Goal: Transaction & Acquisition: Purchase product/service

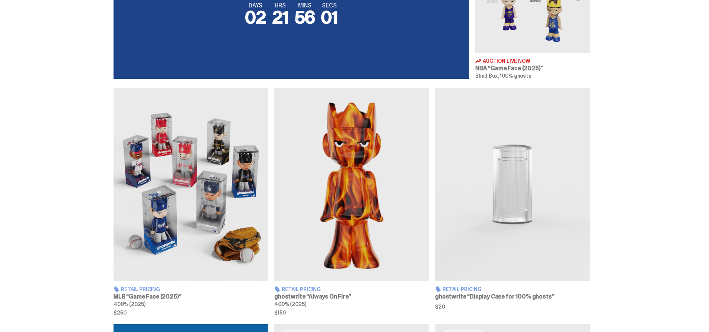
scroll to position [260, 0]
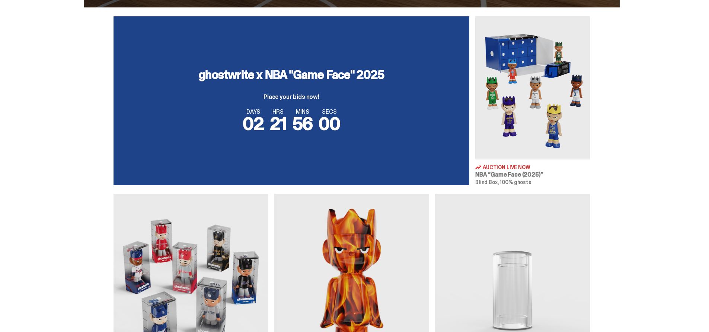
click at [524, 103] on img at bounding box center [532, 87] width 115 height 143
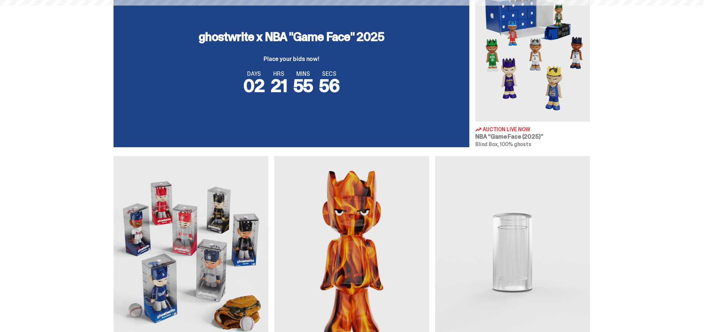
scroll to position [335, 0]
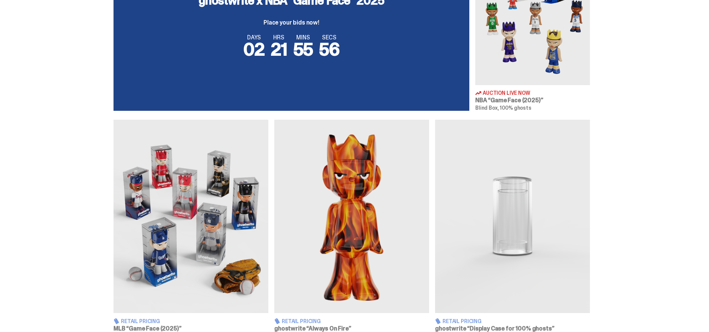
click at [169, 196] on img at bounding box center [190, 216] width 155 height 193
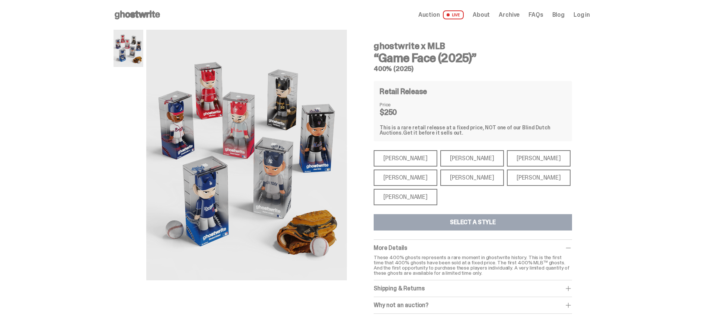
click at [411, 156] on div "[PERSON_NAME]" at bounding box center [406, 158] width 64 height 16
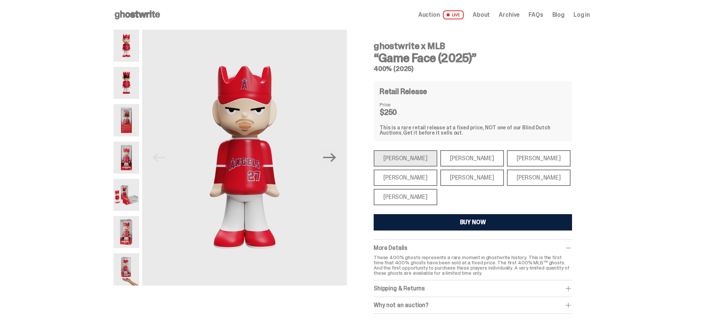
click at [449, 156] on div "[PERSON_NAME]" at bounding box center [472, 158] width 64 height 16
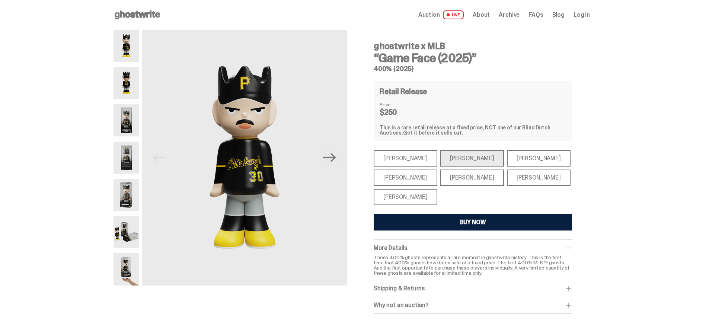
click at [507, 176] on div "[PERSON_NAME]" at bounding box center [539, 178] width 64 height 16
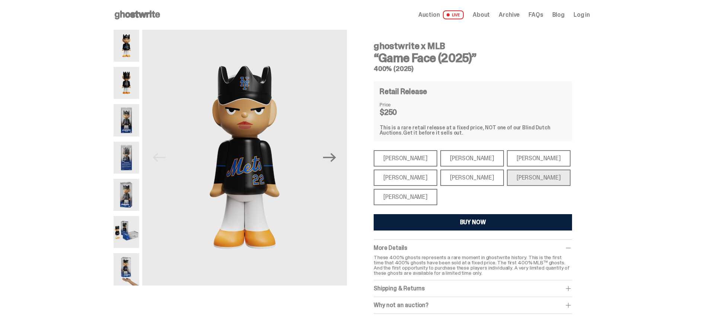
click at [416, 200] on div "[PERSON_NAME]" at bounding box center [406, 197] width 64 height 16
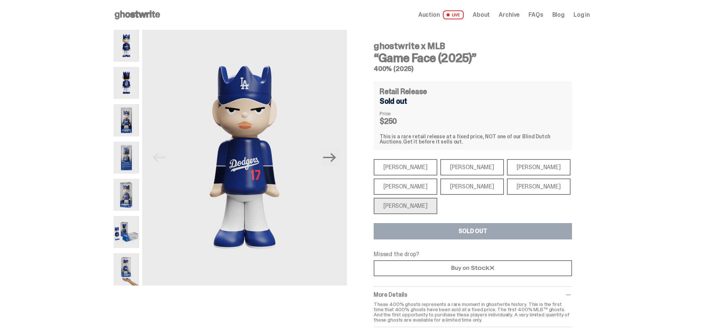
click at [408, 187] on div "[PERSON_NAME]" at bounding box center [406, 187] width 64 height 16
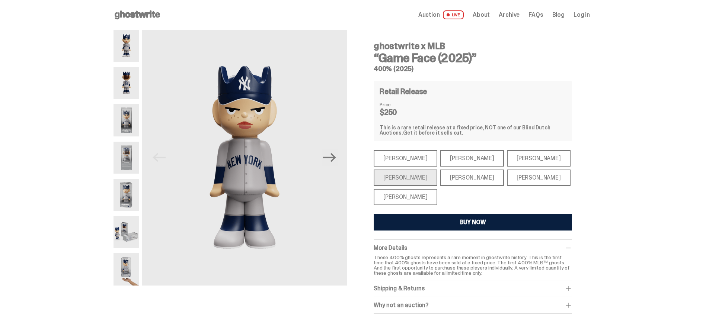
click at [518, 154] on div "[PERSON_NAME]" at bounding box center [539, 158] width 64 height 16
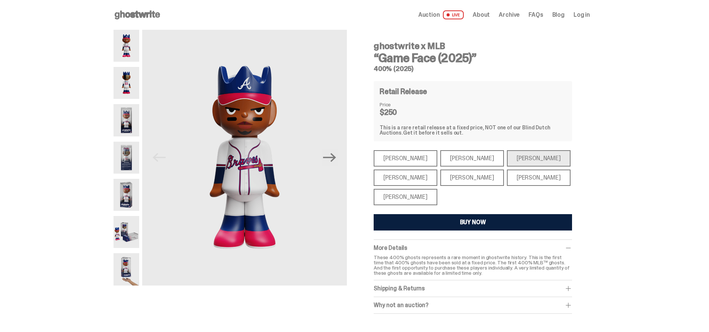
click at [452, 156] on div "[PERSON_NAME]" at bounding box center [472, 158] width 64 height 16
